Goal: Information Seeking & Learning: Learn about a topic

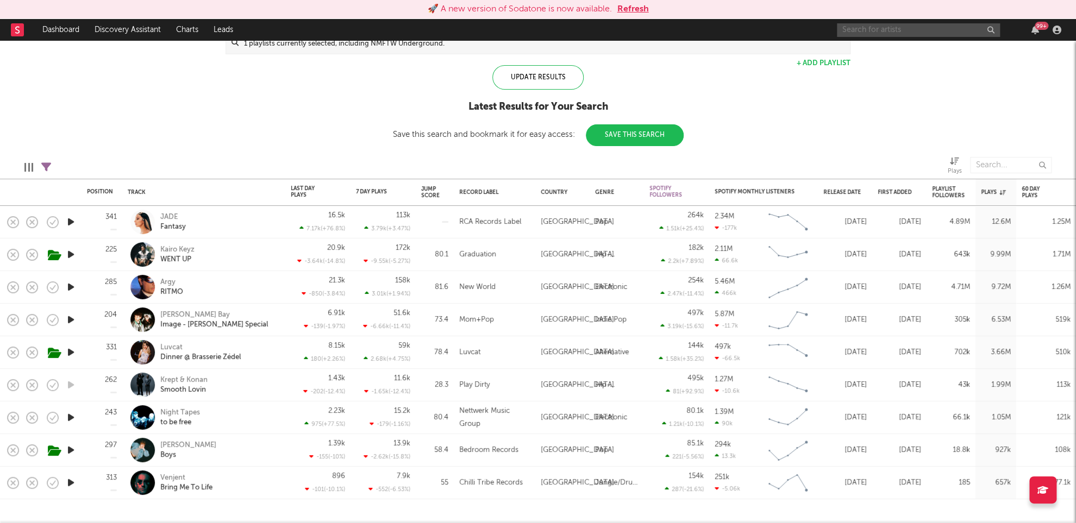
click at [853, 29] on input "text" at bounding box center [918, 30] width 163 height 14
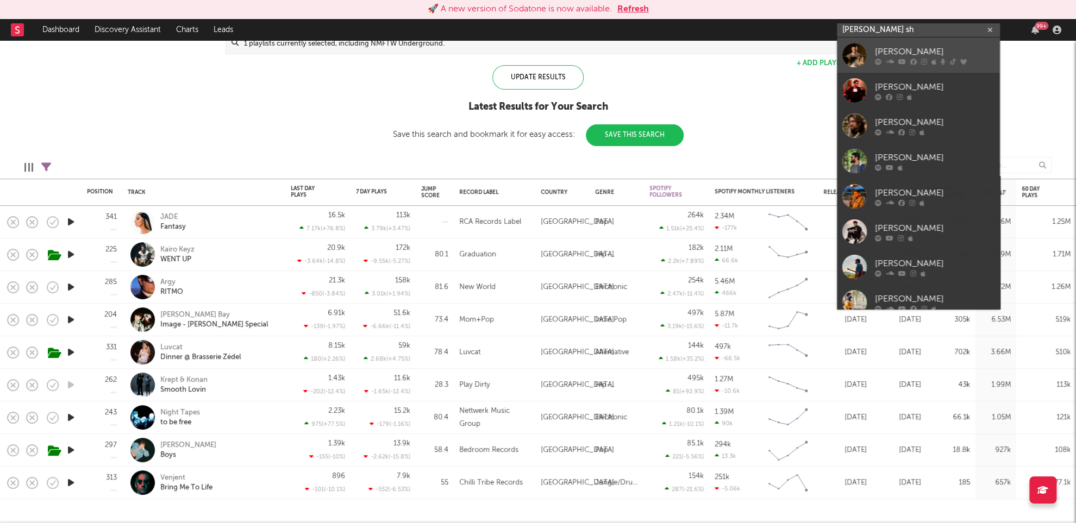
type input "[PERSON_NAME] sh"
click at [922, 51] on div "[PERSON_NAME]" at bounding box center [935, 51] width 120 height 13
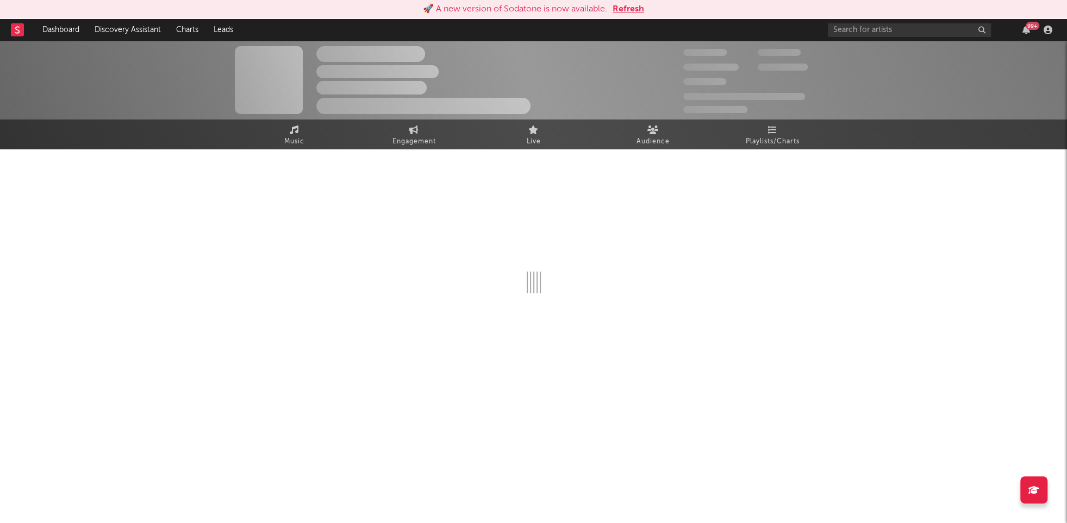
select select "6m"
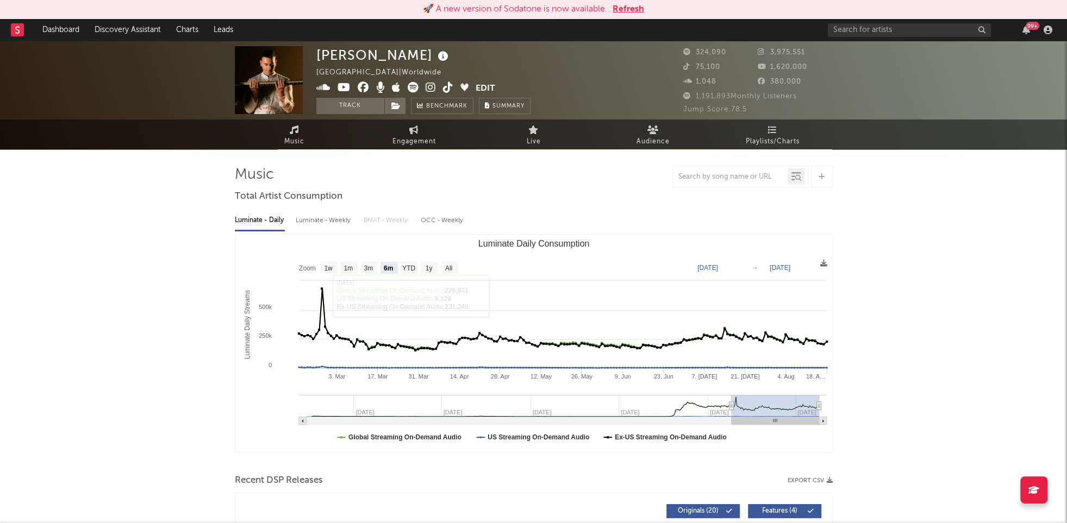
click at [325, 220] on div "Luminate - Weekly" at bounding box center [324, 220] width 57 height 18
select select "6m"
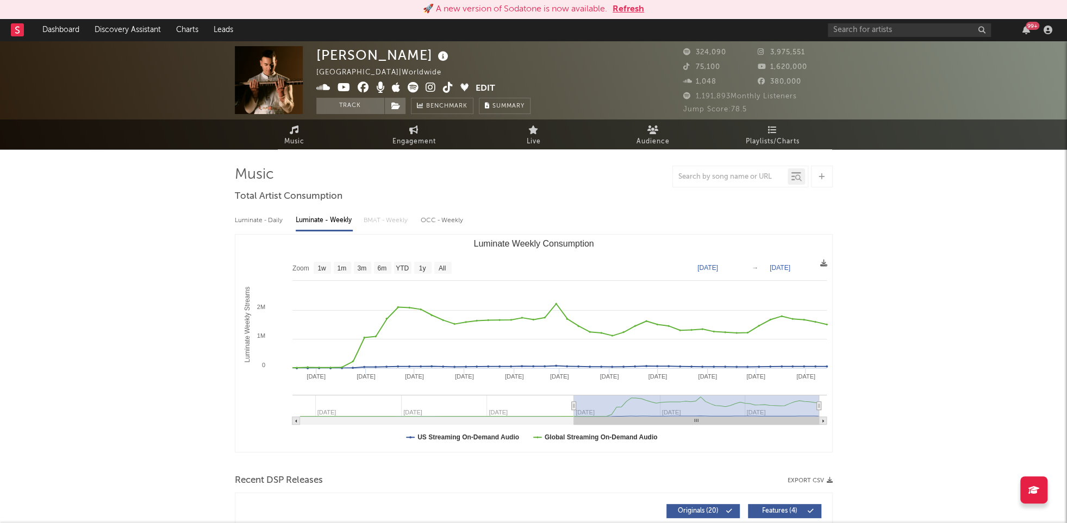
type input "[DATE]"
drag, startPoint x: 690, startPoint y: 405, endPoint x: 573, endPoint y: 407, distance: 117.4
click at [573, 407] on icon "Luminate Weekly Consumption" at bounding box center [573, 406] width 4 height 8
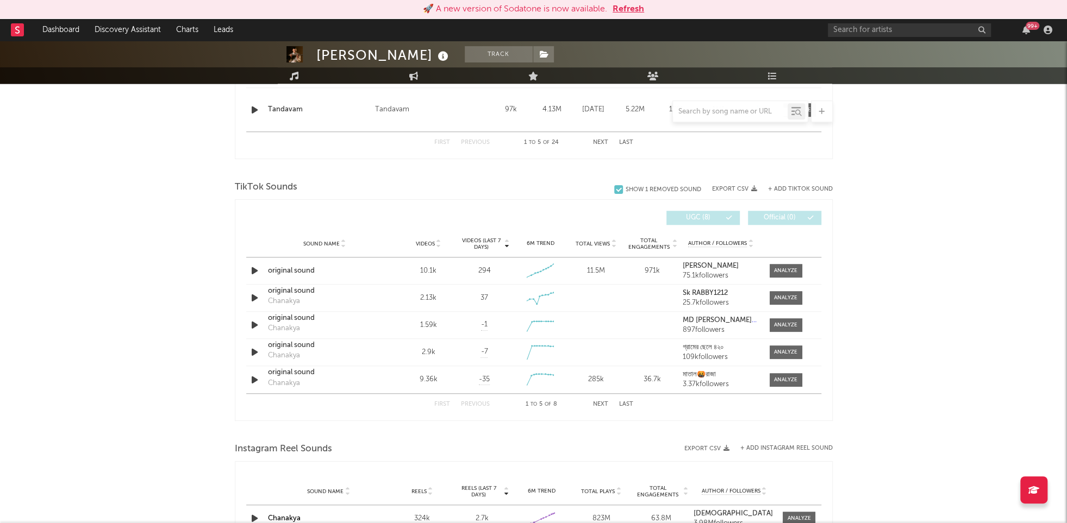
scroll to position [664, 0]
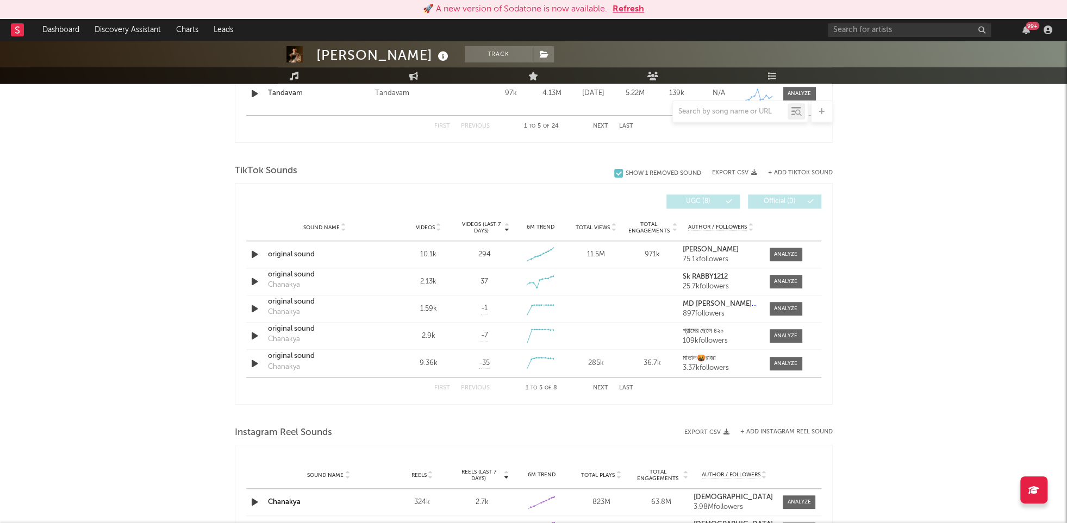
click at [585, 226] on span "Total Views" at bounding box center [592, 227] width 34 height 7
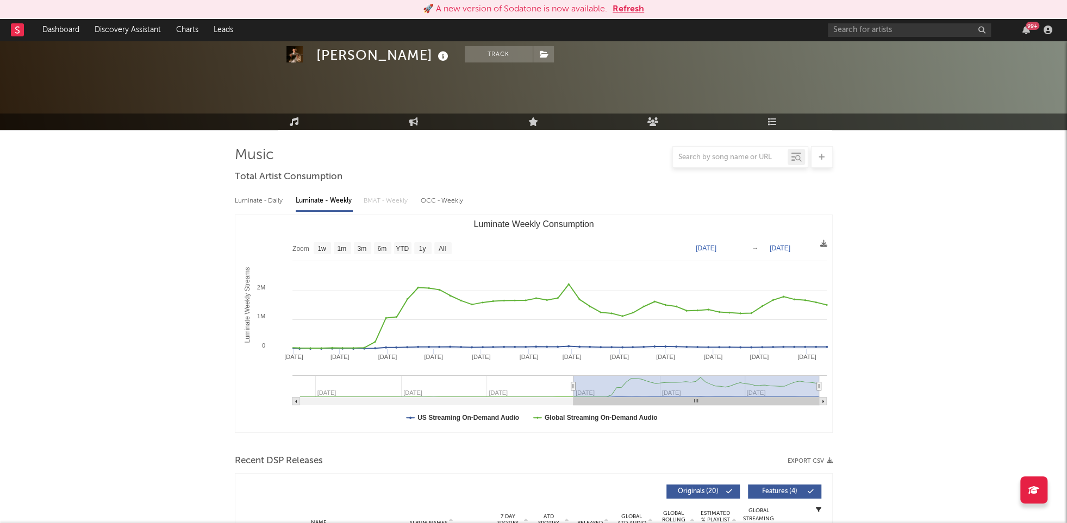
scroll to position [0, 0]
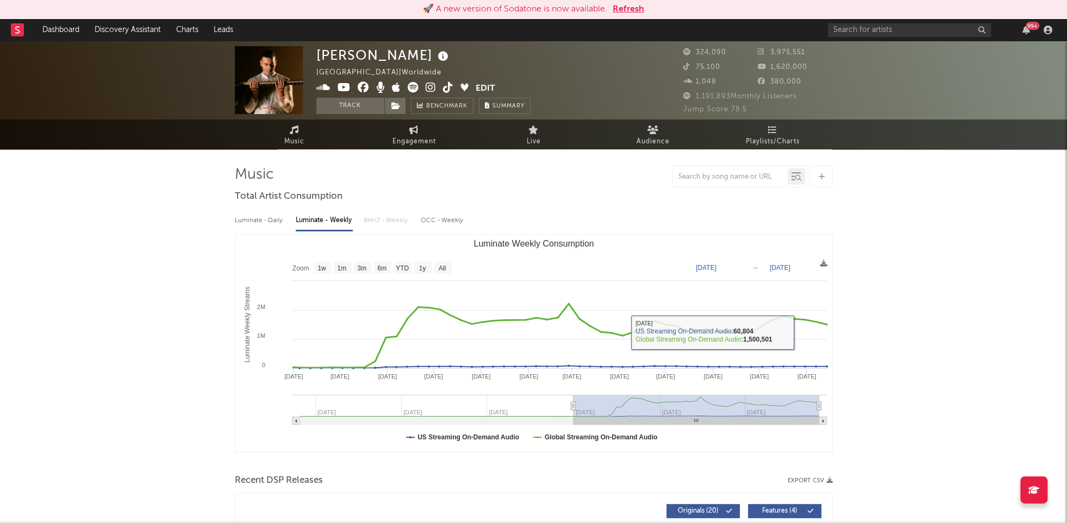
drag, startPoint x: 956, startPoint y: 334, endPoint x: 908, endPoint y: 334, distance: 47.8
